Goal: Task Accomplishment & Management: Use online tool/utility

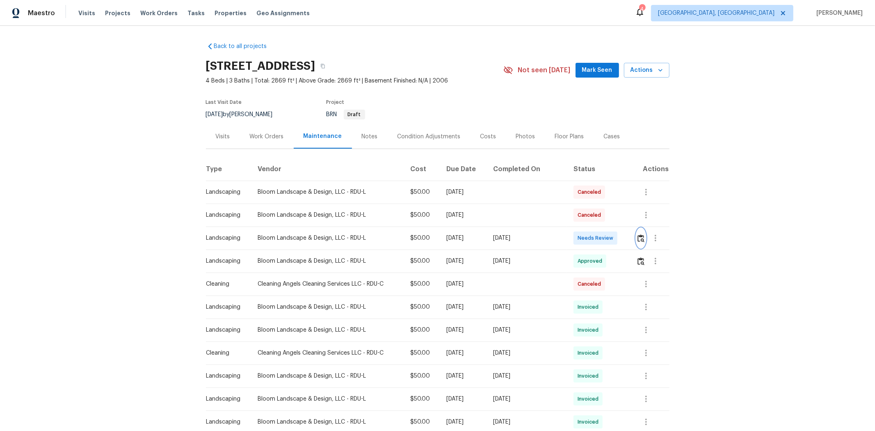
click at [622, 237] on img "button" at bounding box center [640, 238] width 7 height 8
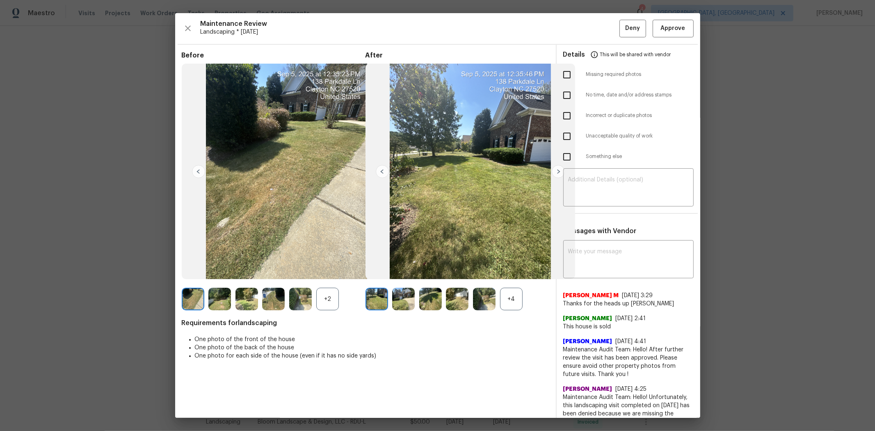
click at [565, 136] on input "checkbox" at bounding box center [566, 136] width 17 height 17
checkbox input "true"
click at [590, 183] on textarea at bounding box center [628, 188] width 121 height 23
paste textarea "Maintenance Audit Team: Hello! Unfortunately, this landscaping visit completed …"
type textarea "Maintenance Audit Team: Hello! Unfortunately, this landscaping visit completed …"
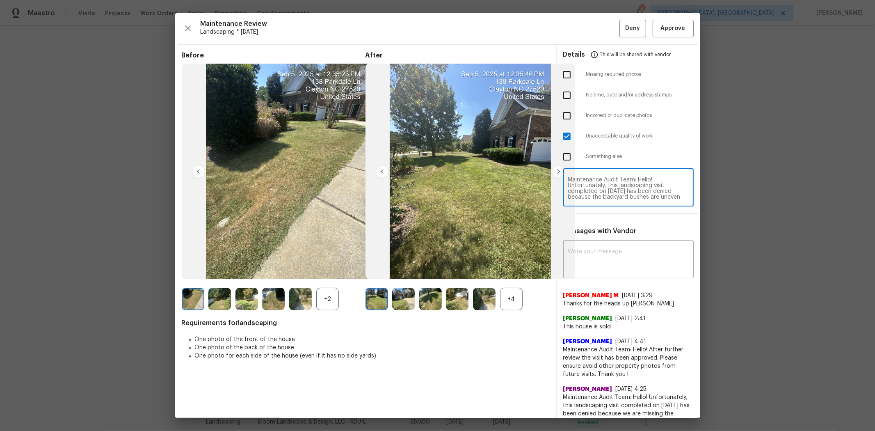
click at [608, 191] on textarea "Maintenance Audit Team: Hello! Unfortunately, this landscaping visit completed …" at bounding box center [628, 188] width 121 height 23
paste textarea "Maintenance Audit Team: Hello! Unfortunately, this landscaping visit completed …"
type textarea "Maintenance Audit Team: Hello! Unfortunately, this landscaping visit completed …"
click at [620, 256] on textarea at bounding box center [628, 260] width 121 height 23
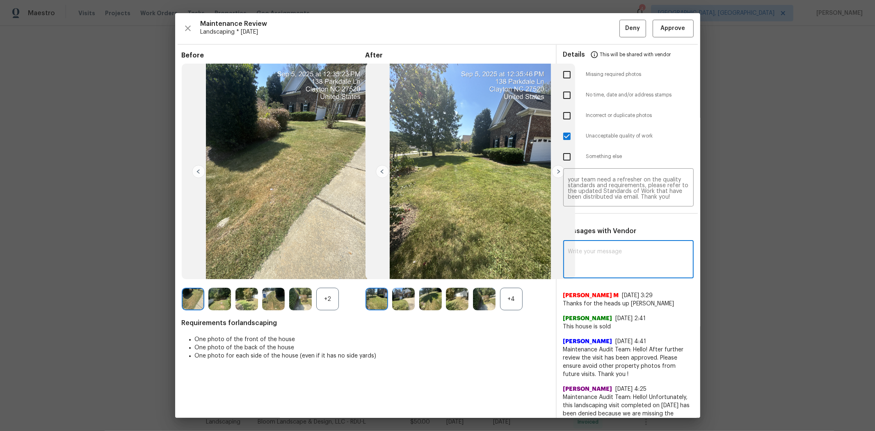
paste textarea "Maintenance Audit Team: Hello! Unfortunately, this landscaping visit completed …"
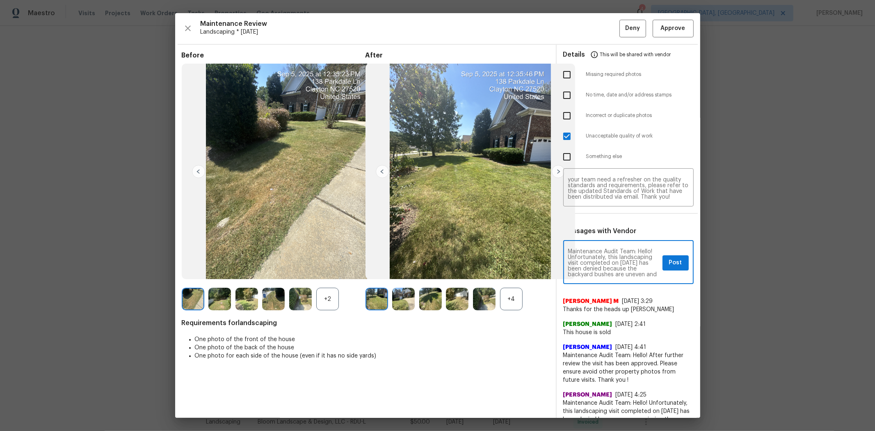
scroll to position [115, 0]
type textarea "Maintenance Audit Team: Hello! Unfortunately, this landscaping visit completed …"
click at [622, 267] on span "Post" at bounding box center [675, 263] width 13 height 10
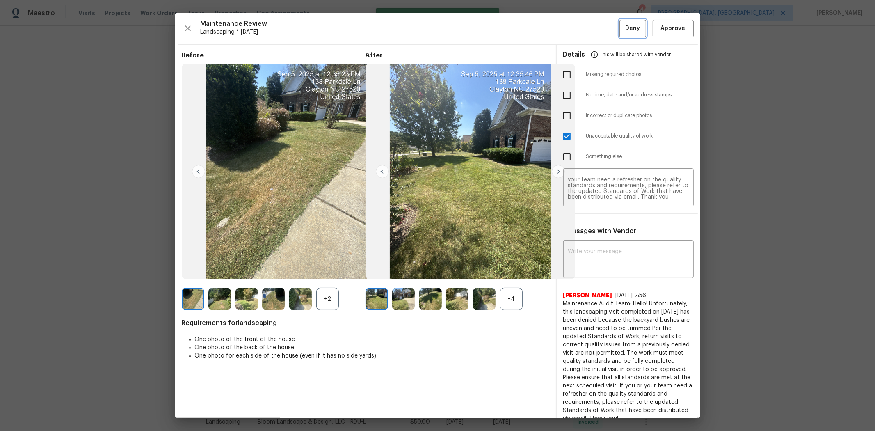
scroll to position [0, 0]
click at [619, 25] on button "Deny" at bounding box center [632, 29] width 27 height 18
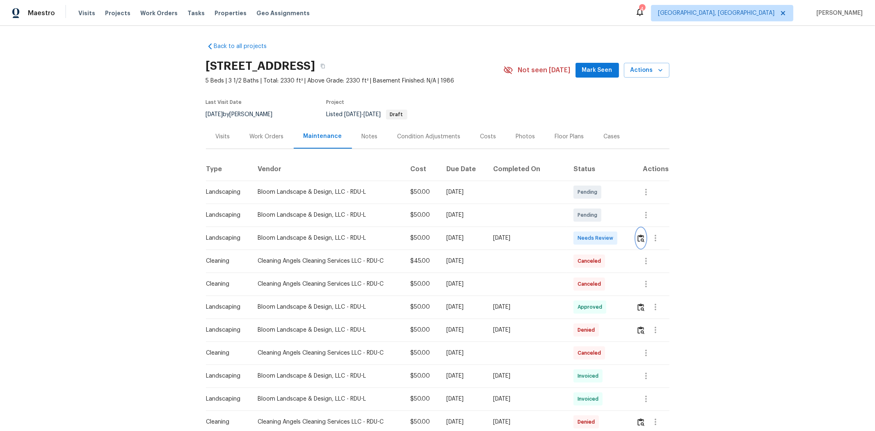
click at [622, 237] on img "button" at bounding box center [640, 238] width 7 height 8
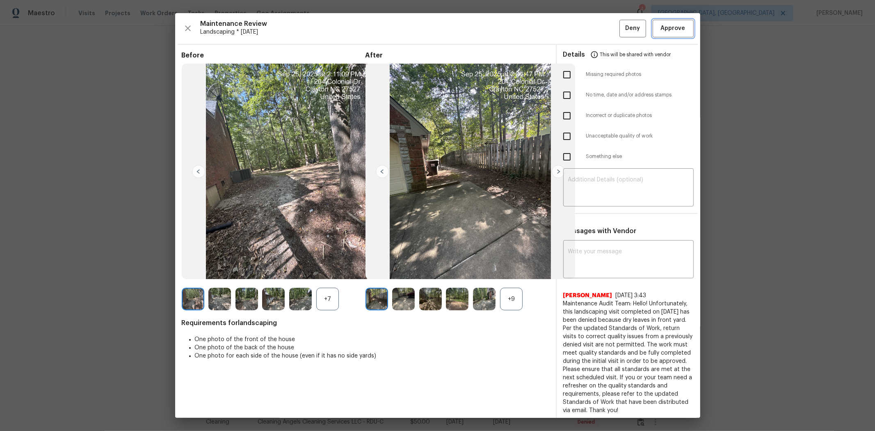
click at [622, 32] on span "Approve" at bounding box center [673, 28] width 25 height 10
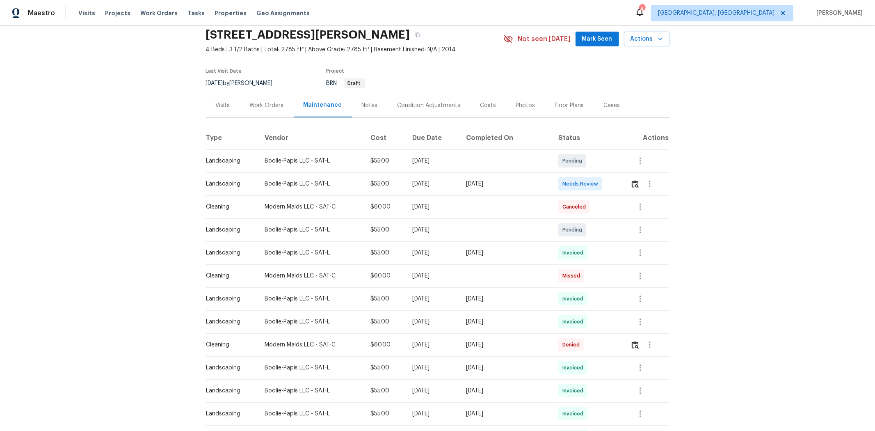
scroll to position [46, 0]
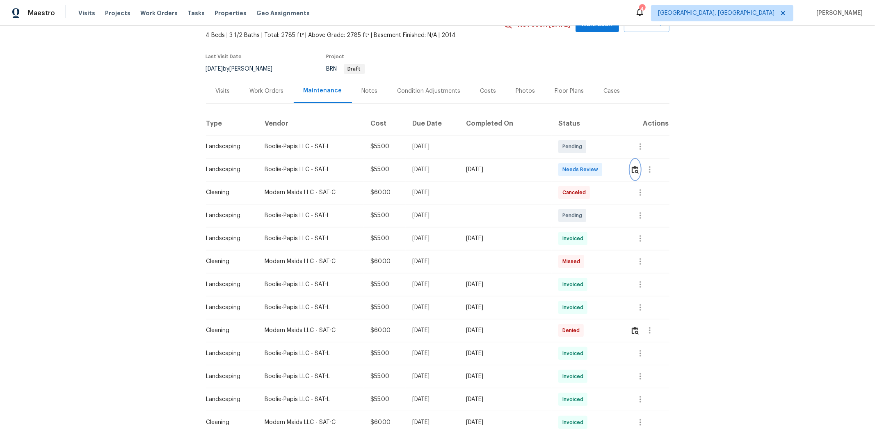
click at [622, 171] on img "button" at bounding box center [635, 170] width 7 height 8
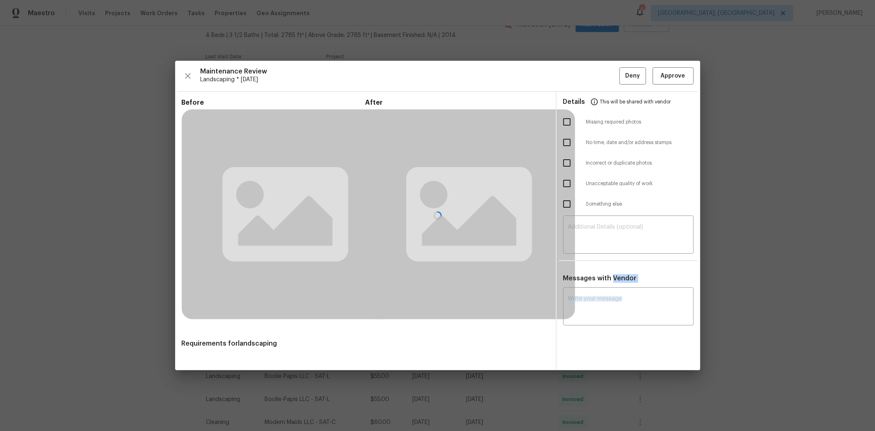
click at [622, 171] on div at bounding box center [437, 216] width 525 height 310
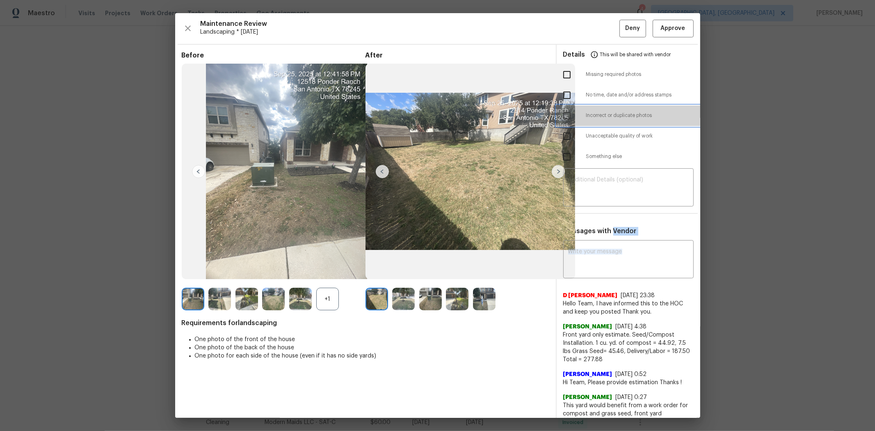
click at [622, 115] on span "Incorrect or duplicate photos" at bounding box center [639, 115] width 107 height 7
click at [564, 122] on input "checkbox" at bounding box center [566, 115] width 17 height 17
checkbox input "false"
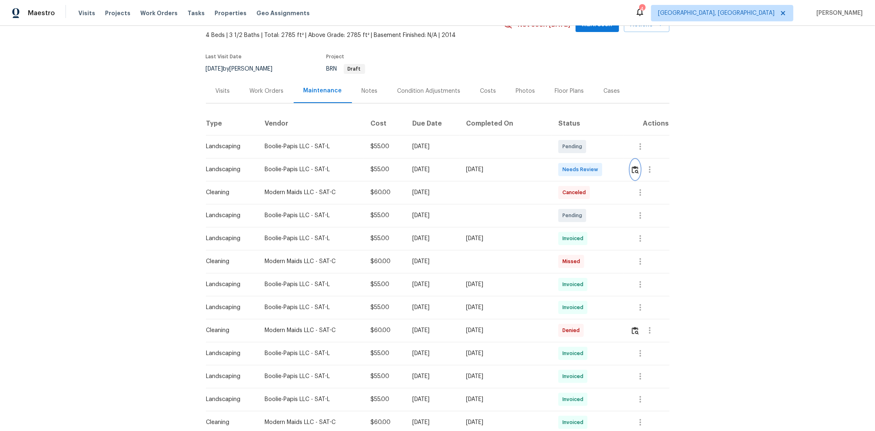
click at [622, 170] on img "button" at bounding box center [635, 170] width 7 height 8
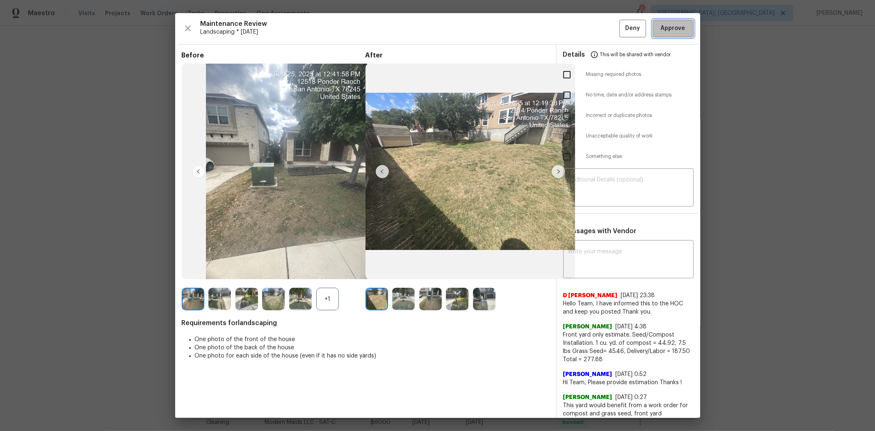
click at [622, 27] on span "Approve" at bounding box center [673, 28] width 25 height 10
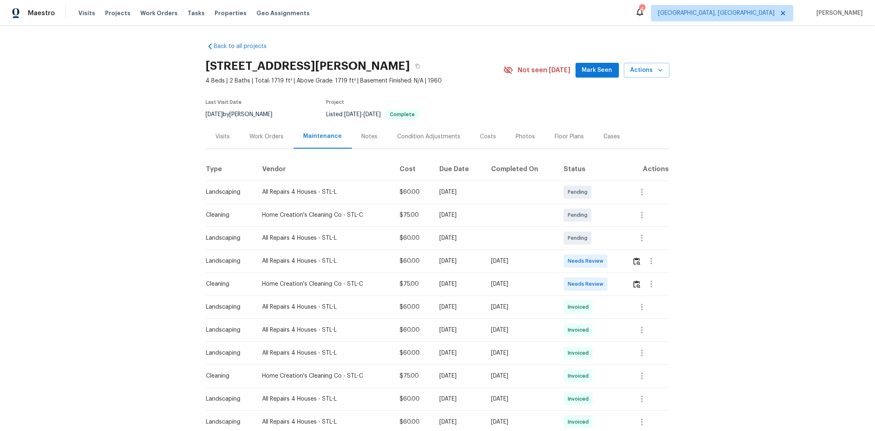
drag, startPoint x: 300, startPoint y: 260, endPoint x: 616, endPoint y: 246, distance: 316.5
click at [622, 264] on td at bounding box center [646, 260] width 43 height 23
click at [622, 261] on img "button" at bounding box center [636, 261] width 7 height 8
